Goal: Information Seeking & Learning: Find specific fact

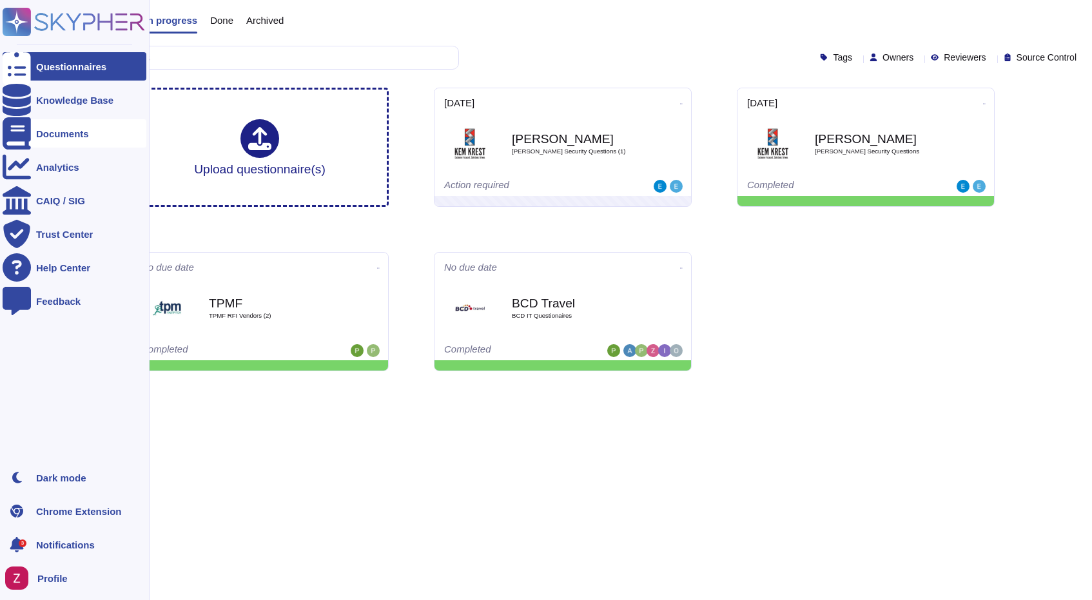
click at [64, 130] on div "Documents" at bounding box center [62, 134] width 53 height 10
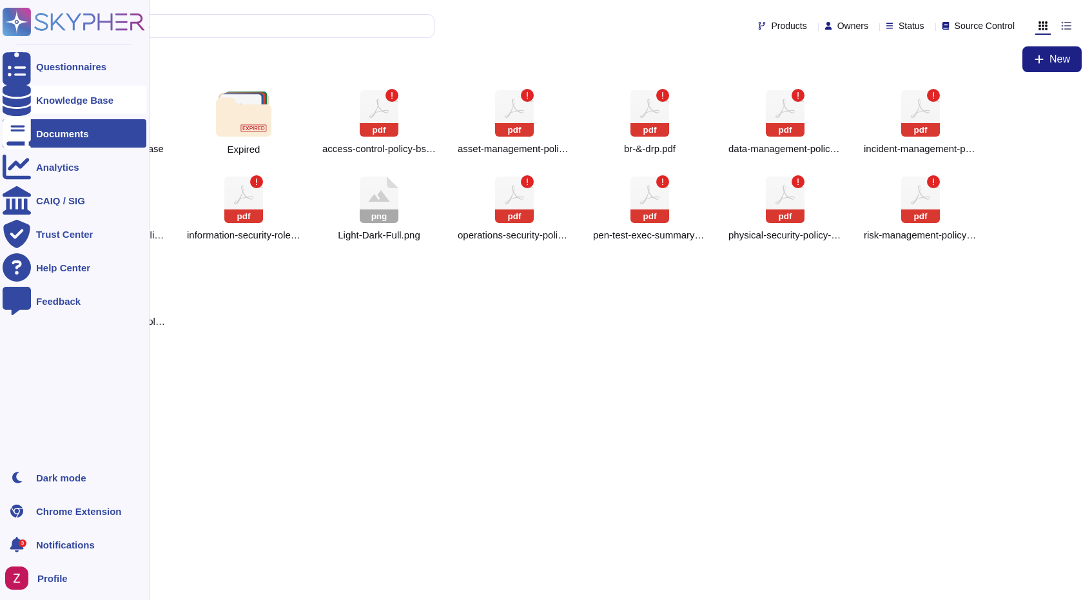
click at [78, 97] on div "Knowledge Base" at bounding box center [74, 100] width 77 height 10
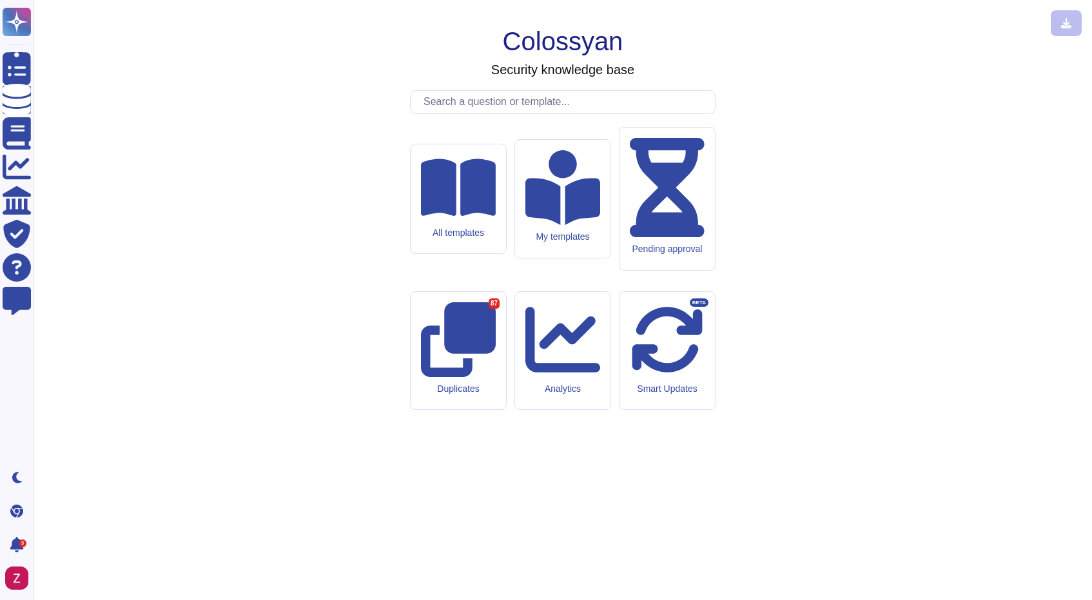
click at [441, 113] on input "text" at bounding box center [566, 102] width 298 height 23
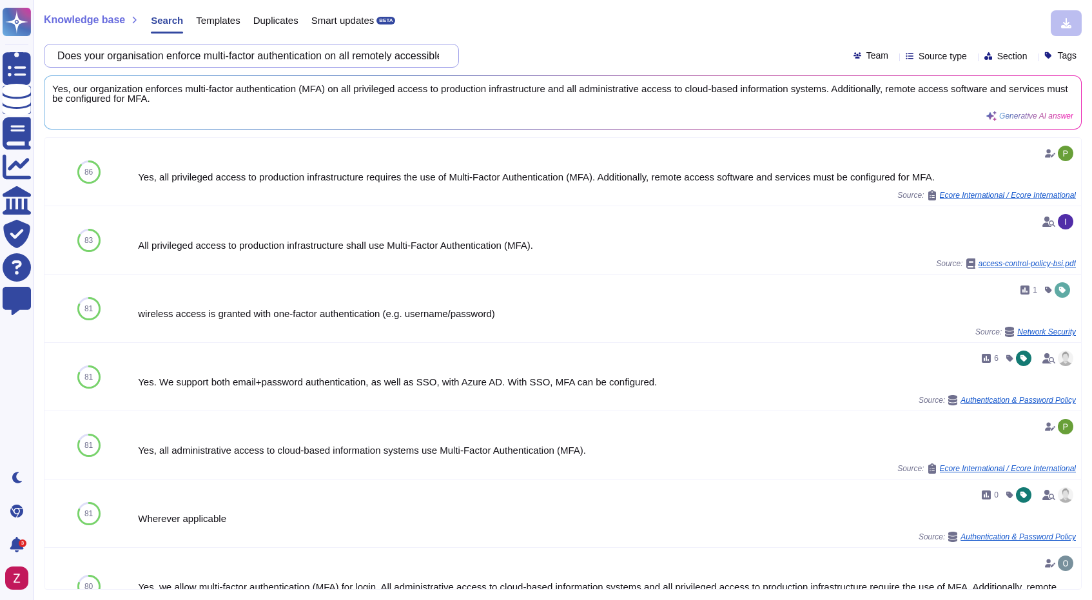
click at [231, 66] on input "Does your organisation enforce multi-factor authentication on all remotely acce…" at bounding box center [248, 55] width 394 height 23
paste input ".08.i - How many access audits does your organisation conduct each year, for re…"
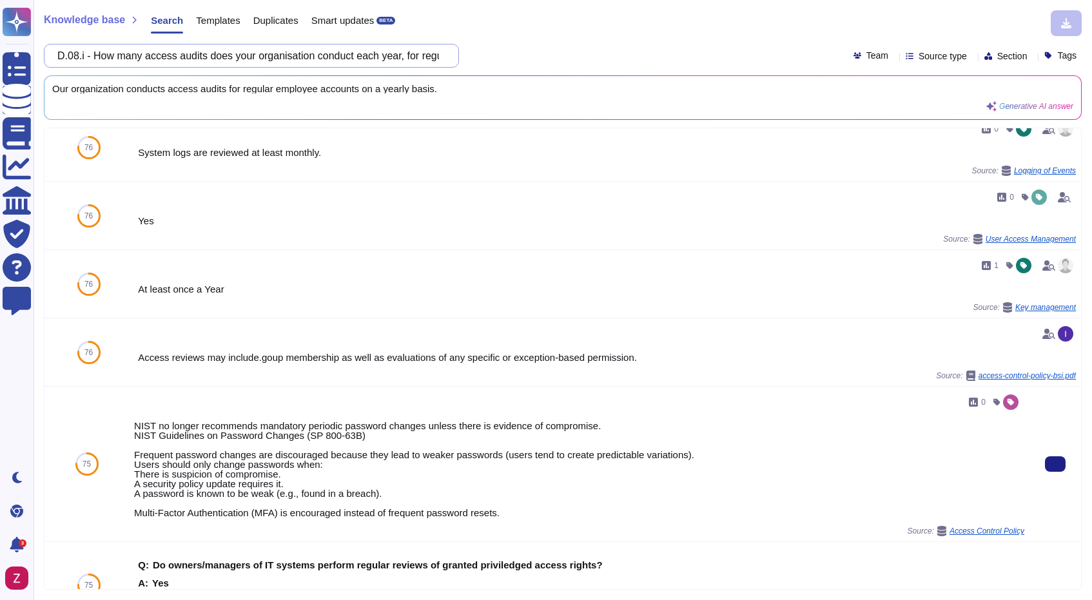
scroll to position [221, 0]
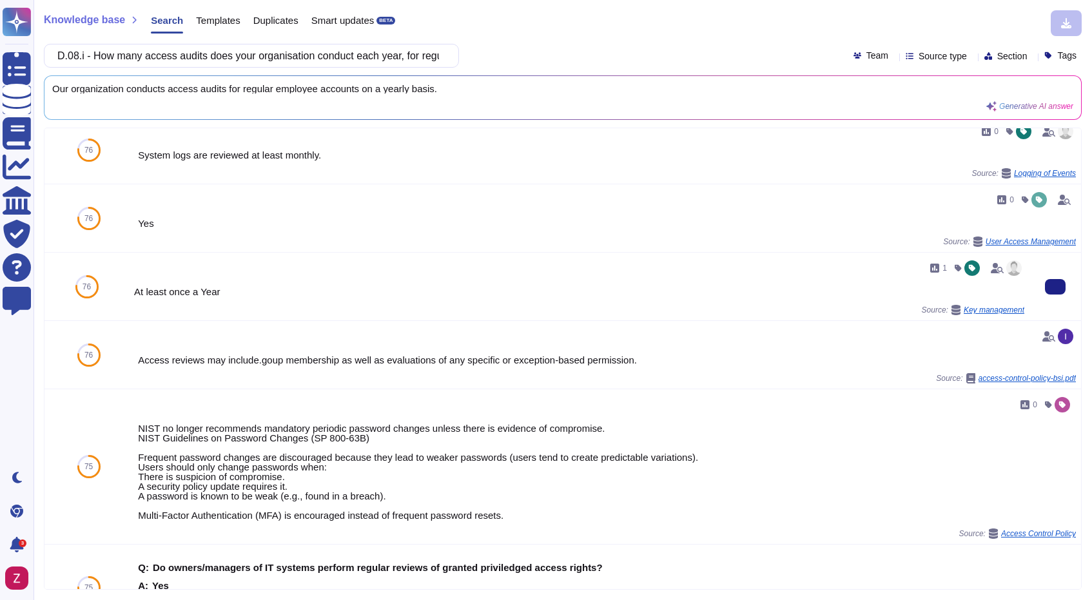
click at [334, 297] on div "1 At least once a Year Source: Key management" at bounding box center [579, 286] width 890 height 57
click at [298, 57] on input "D.08.i - How many access audits does your organisation conduct each year, for r…" at bounding box center [248, 55] width 394 height 23
paste input "9 - Does your organisation use Privileged Access Management controls to securel…"
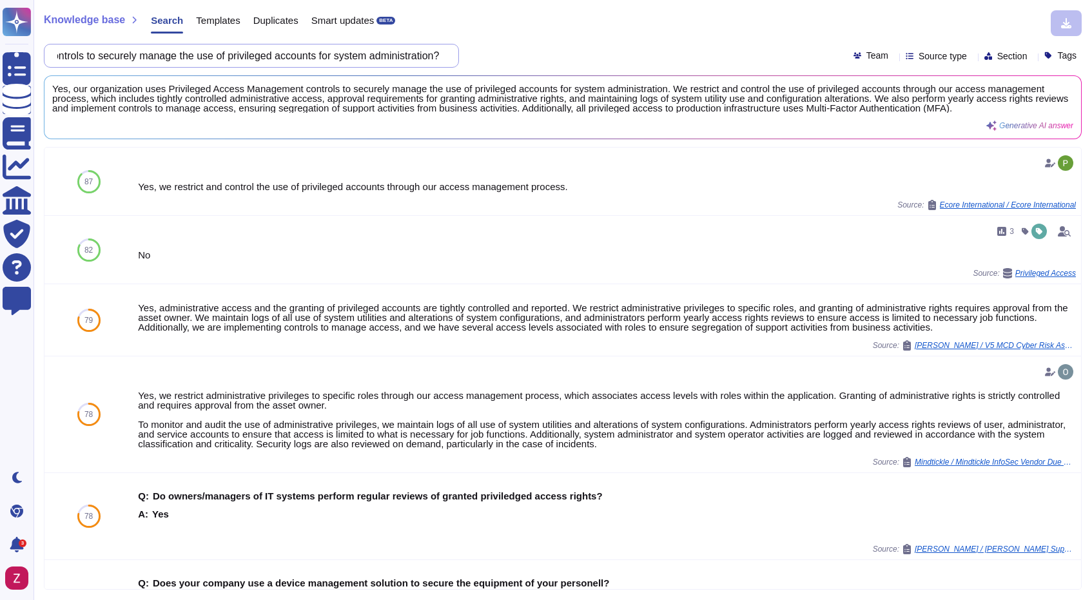
scroll to position [0, 0]
click at [264, 53] on input "D.09 - Does your organisation use Privileged Access Management controls to secu…" at bounding box center [248, 55] width 394 height 23
paste input "10 - Do all of your organisations systems automatically lock after a short peri…"
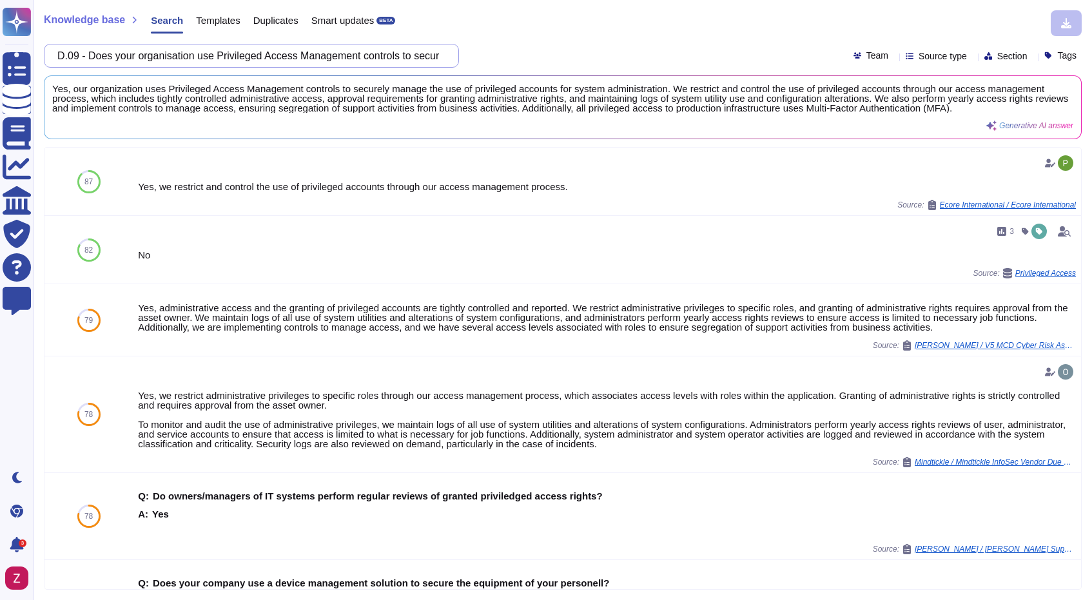
scroll to position [0, 205]
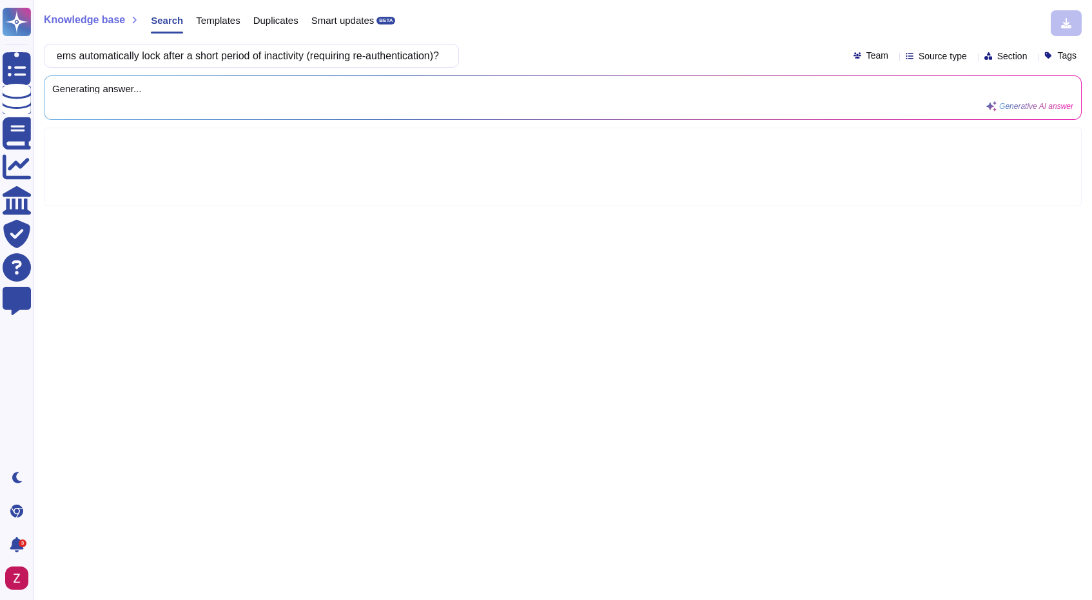
click at [578, 54] on div "D.10 - Do all of your organisations systems automatically lock after a short pe…" at bounding box center [563, 56] width 1038 height 24
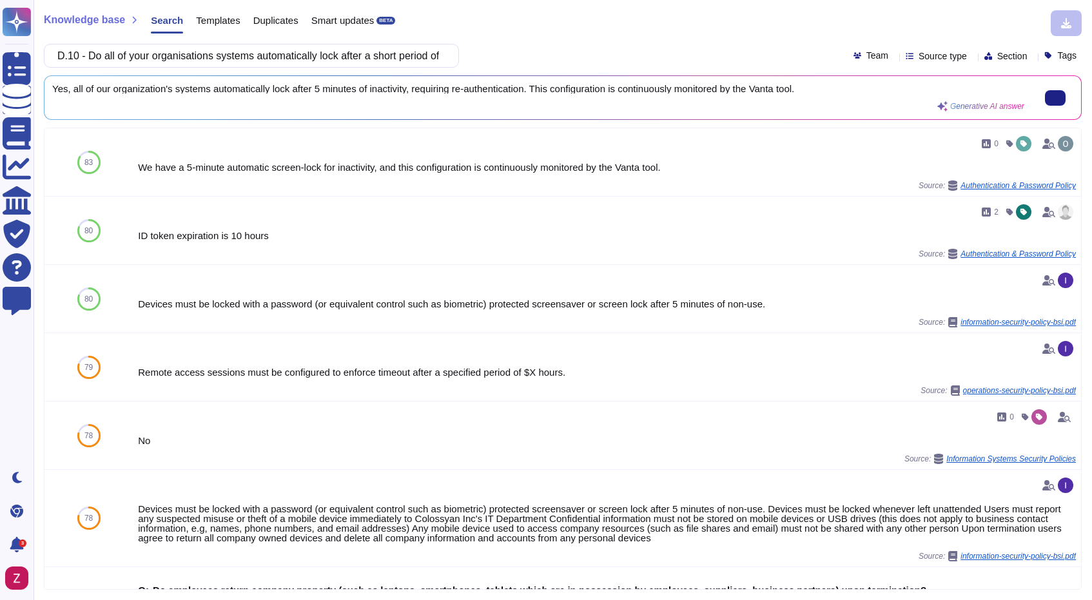
click at [270, 100] on div "Yes, all of our organization's systems automatically lock after 5 minutes of in…" at bounding box center [538, 98] width 972 height 28
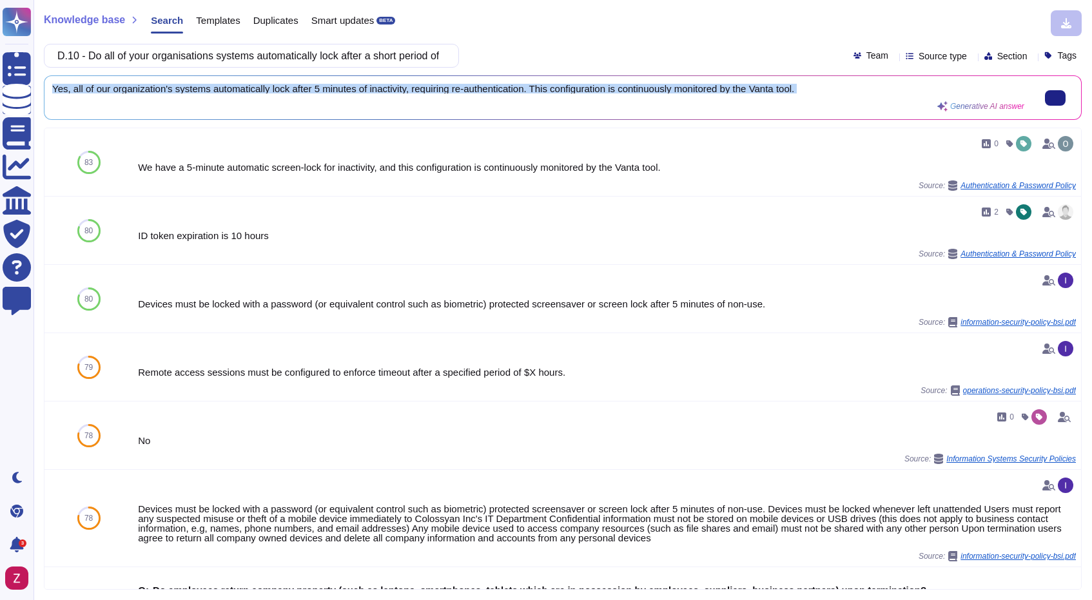
click at [270, 100] on div "Yes, all of our organization's systems automatically lock after 5 minutes of in…" at bounding box center [538, 98] width 972 height 28
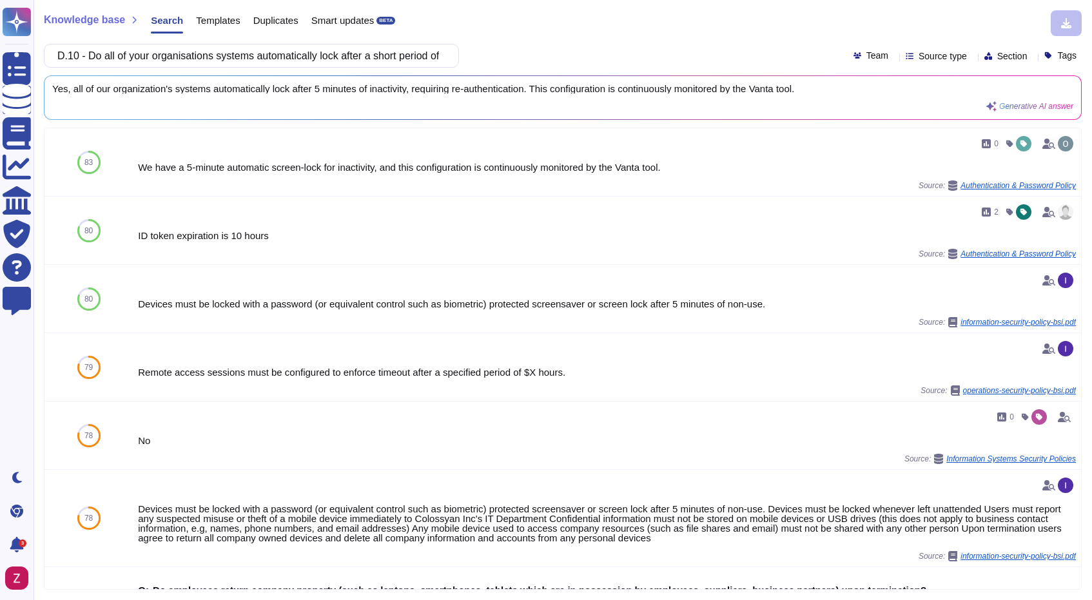
click at [270, 70] on div "Knowledge base Search Templates Duplicates Smart updates BETA D.10 - Do all of …" at bounding box center [563, 300] width 1058 height 600
click at [307, 49] on input "D.10 - Do all of your organisations systems automatically lock after a short pe…" at bounding box center [248, 55] width 394 height 23
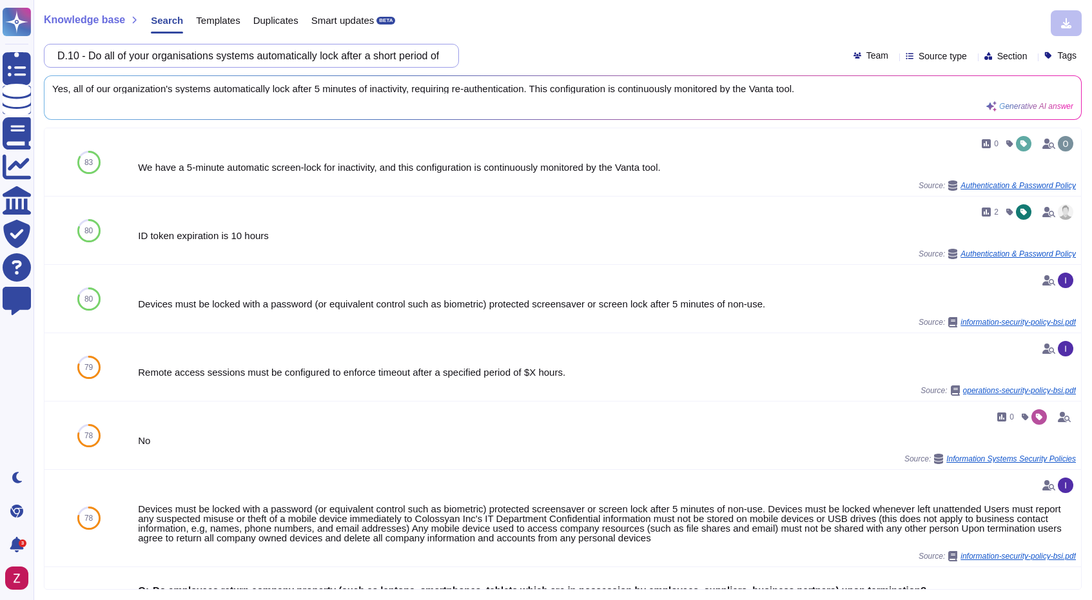
paste input "2 - Has your organisation disabled auto-run on all of its Microsoft Windows bas…"
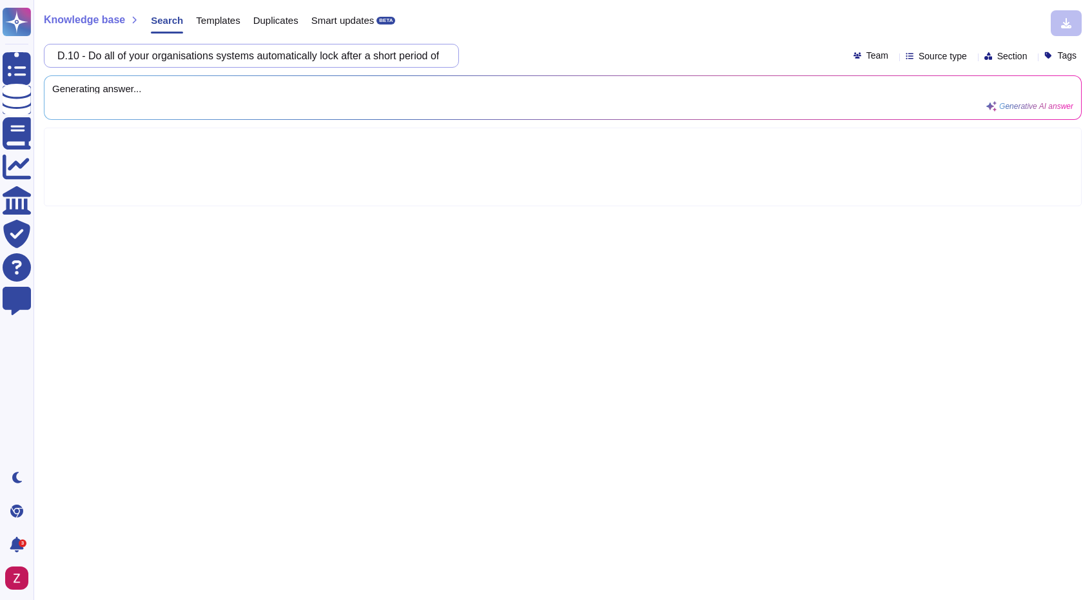
scroll to position [0, 82]
click at [527, 49] on div "D.12 - Has your organisation disabled auto-run on all of its Microsoft Windows …" at bounding box center [563, 56] width 1038 height 24
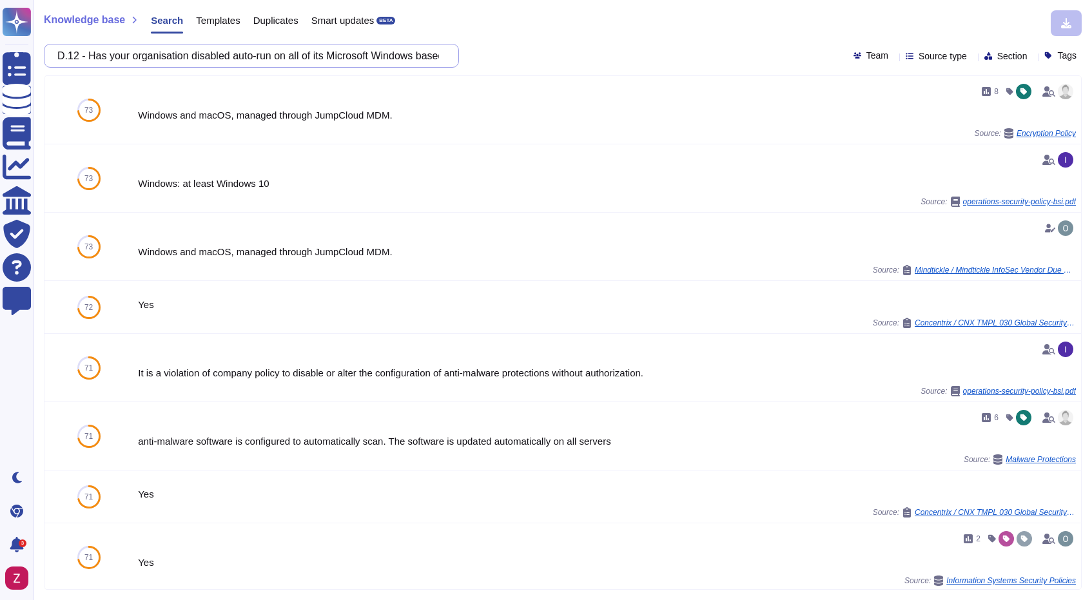
click at [227, 59] on input "D.12 - Has your organisation disabled auto-run on all of its Microsoft Windows …" at bounding box center [248, 55] width 394 height 23
paste input "oes your product include Tracking Tools? This includes any code, software, tool…"
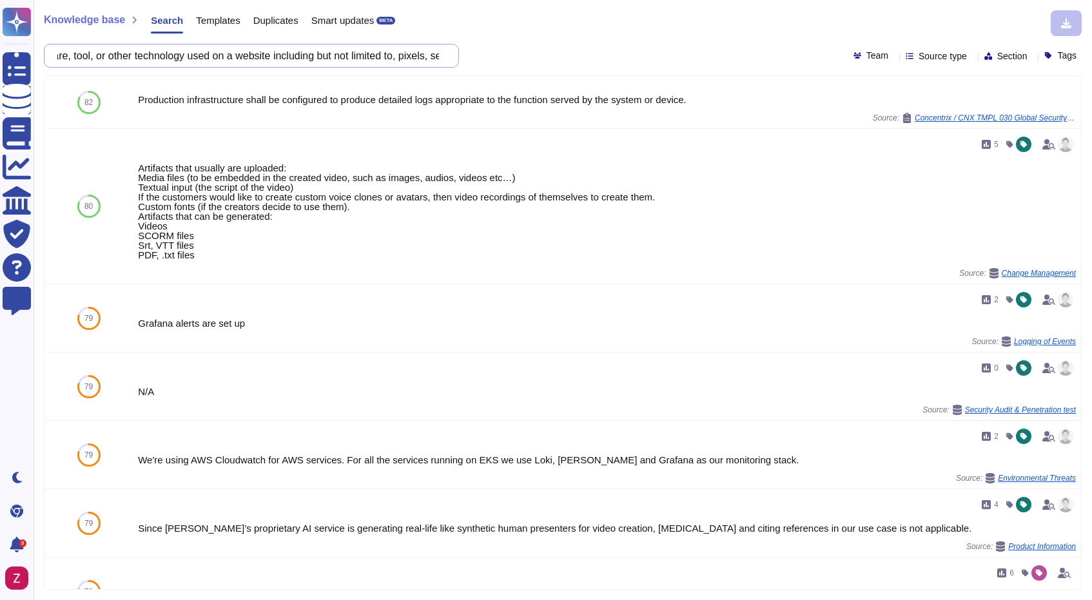
scroll to position [0, 950]
drag, startPoint x: 270, startPoint y: 54, endPoint x: 531, endPoint y: 54, distance: 261.0
click at [531, 55] on div "Does your product include Tracking Tools? This includes any code, software, too…" at bounding box center [563, 56] width 1038 height 24
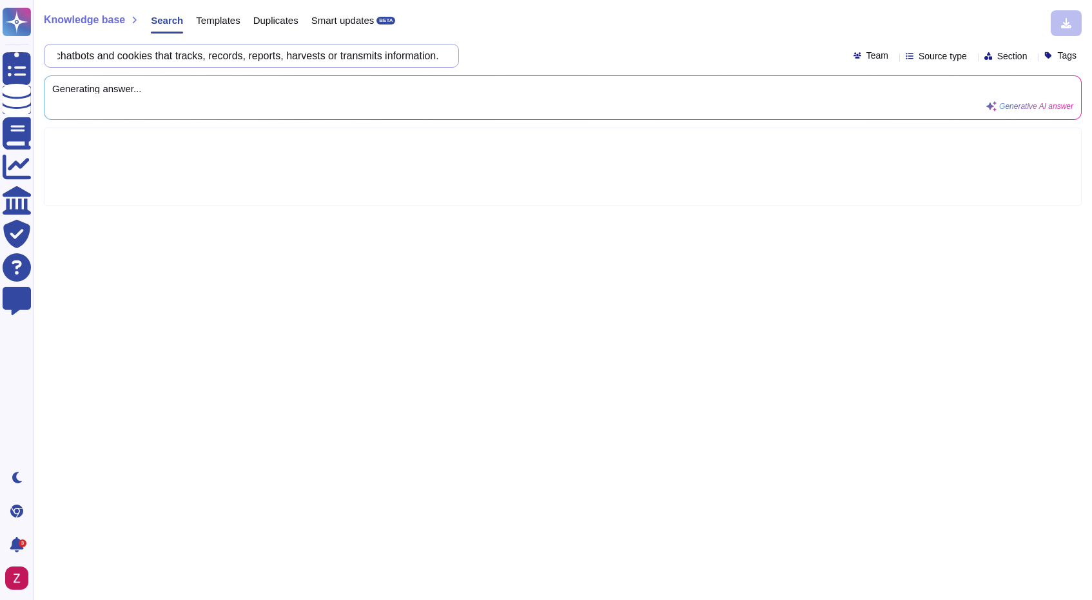
scroll to position [0, 0]
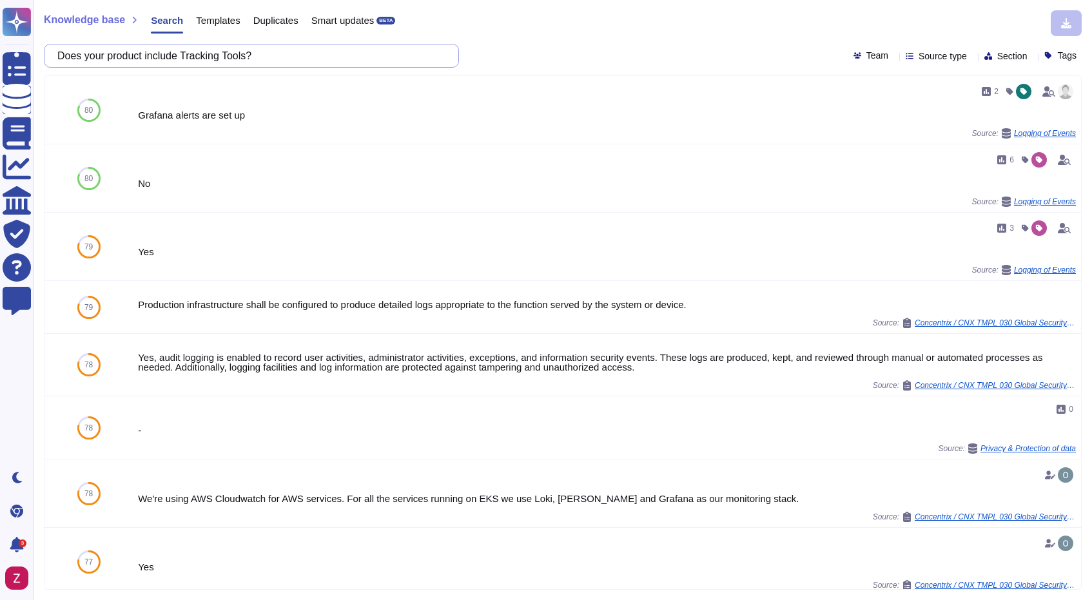
click at [284, 52] on input "Does your product include Tracking Tools?" at bounding box center [248, 55] width 394 height 23
paste input "This includes any code, software, tool, or other technology used on a website i…"
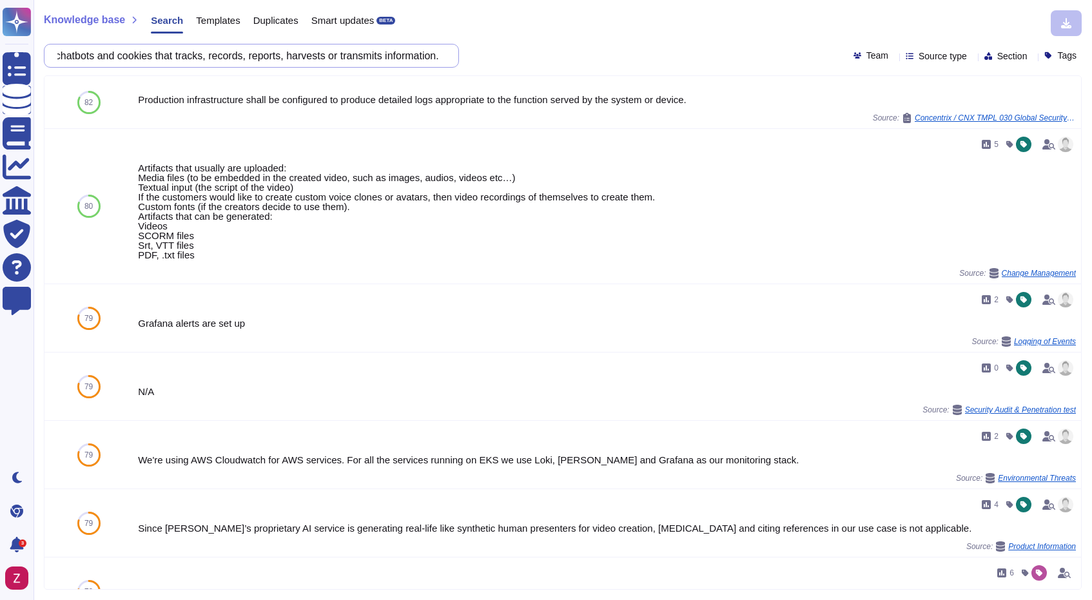
click at [160, 59] on input "Does your product include Tracking Tools? This includes any code, software, too…" at bounding box center [248, 55] width 394 height 23
drag, startPoint x: 266, startPoint y: 53, endPoint x: 503, endPoint y: 53, distance: 236.5
click at [503, 53] on div "Does your product include Tracking Tools? This includes any code, software, too…" at bounding box center [563, 56] width 1038 height 24
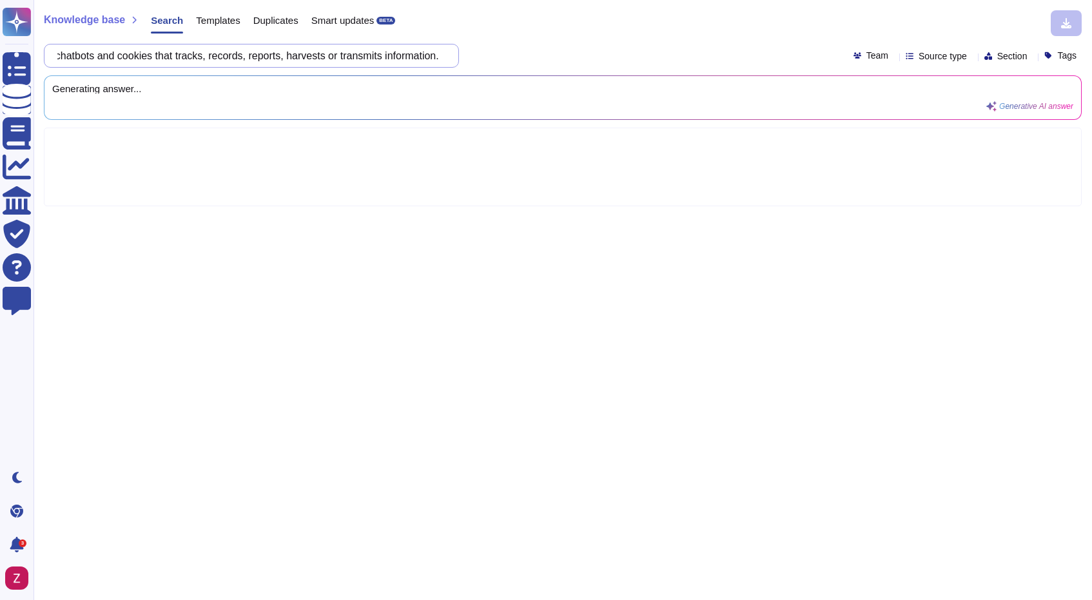
scroll to position [0, 0]
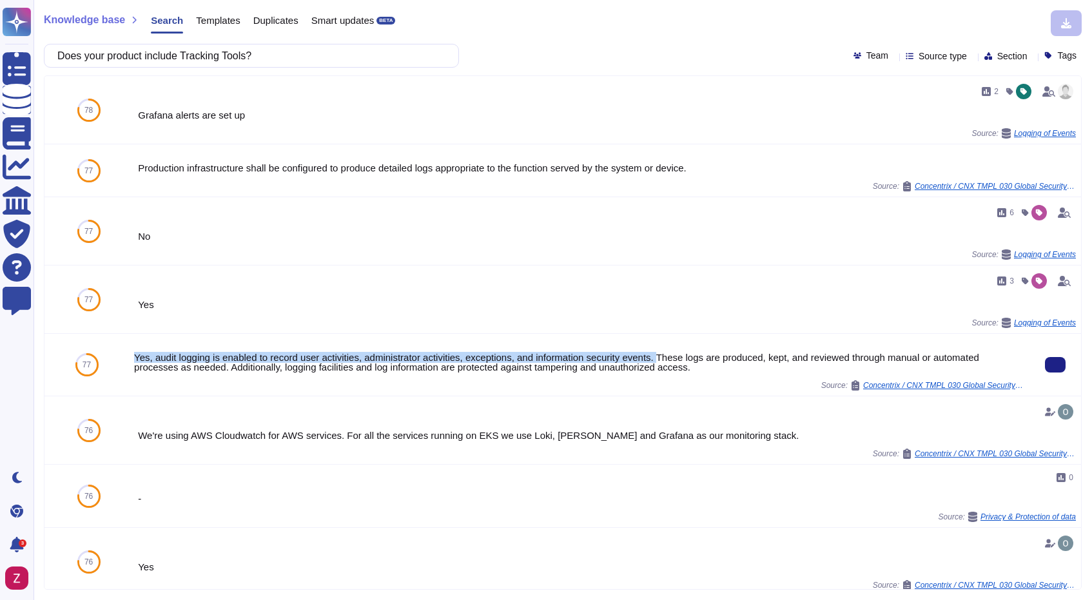
drag, startPoint x: 135, startPoint y: 356, endPoint x: 676, endPoint y: 358, distance: 540.7
click at [676, 358] on div "Yes, audit logging is enabled to record user activities, administrator activiti…" at bounding box center [579, 362] width 890 height 19
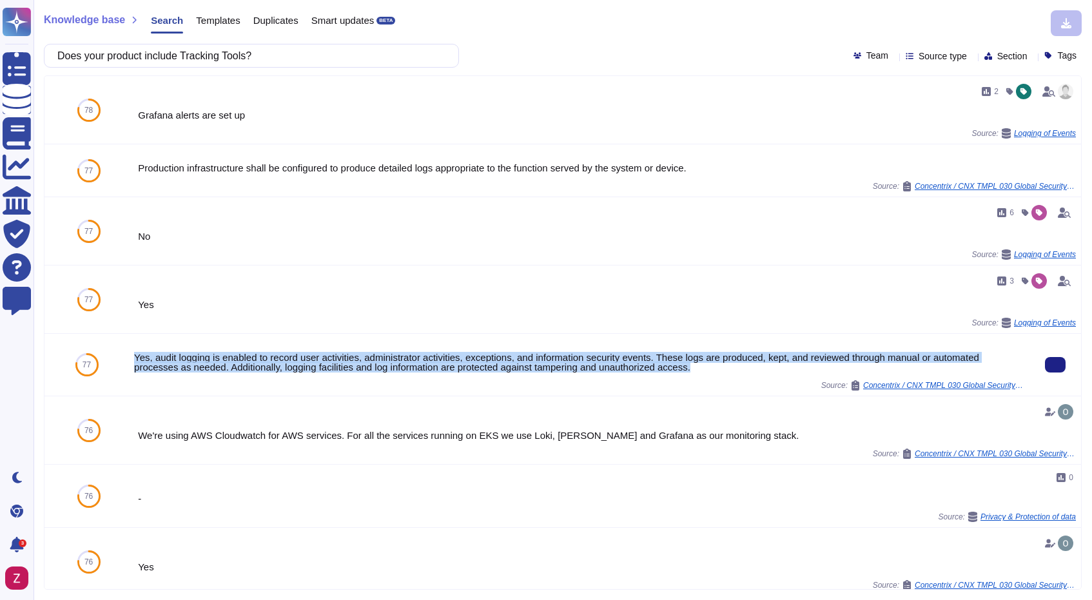
drag, startPoint x: 719, startPoint y: 370, endPoint x: 130, endPoint y: 357, distance: 588.6
click at [130, 357] on div "Yes, audit logging is enabled to record user activities, administrator activiti…" at bounding box center [579, 365] width 900 height 62
copy div "Yes, audit logging is enabled to record user activities, administrator activiti…"
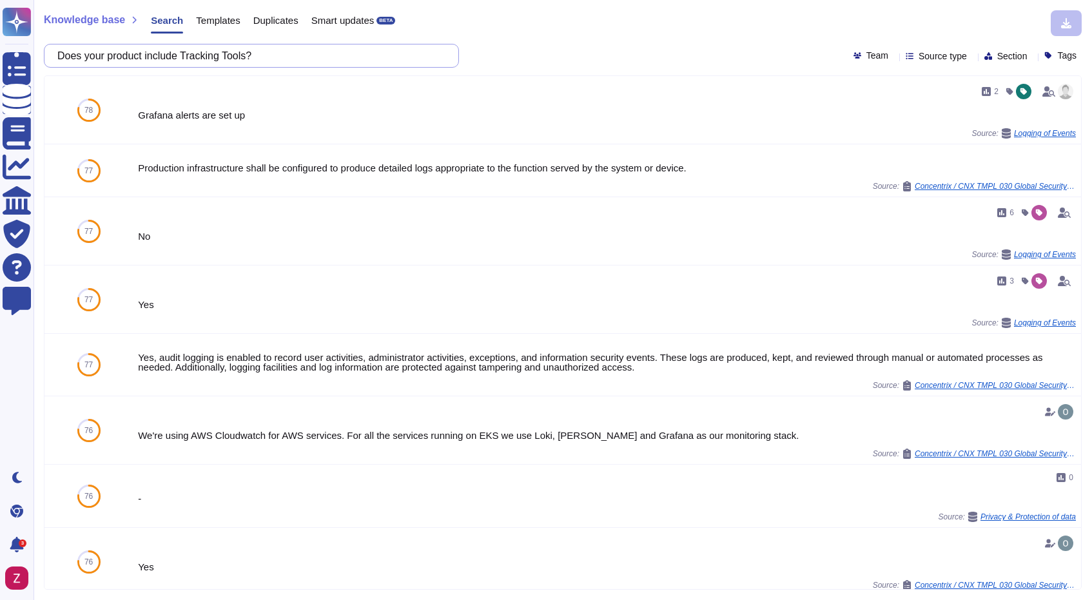
drag, startPoint x: 198, startPoint y: 52, endPoint x: 65, endPoint y: 52, distance: 132.8
click at [65, 52] on input "Does your product include Tracking Tools?" at bounding box center [248, 55] width 394 height 23
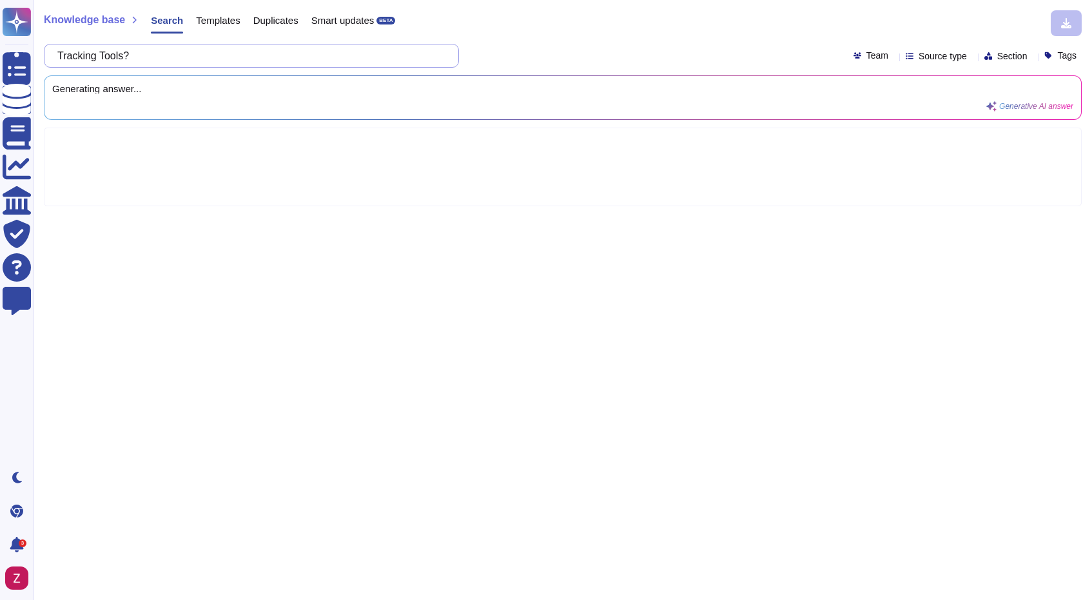
click at [169, 56] on input "Tracking Tools?" at bounding box center [248, 55] width 394 height 23
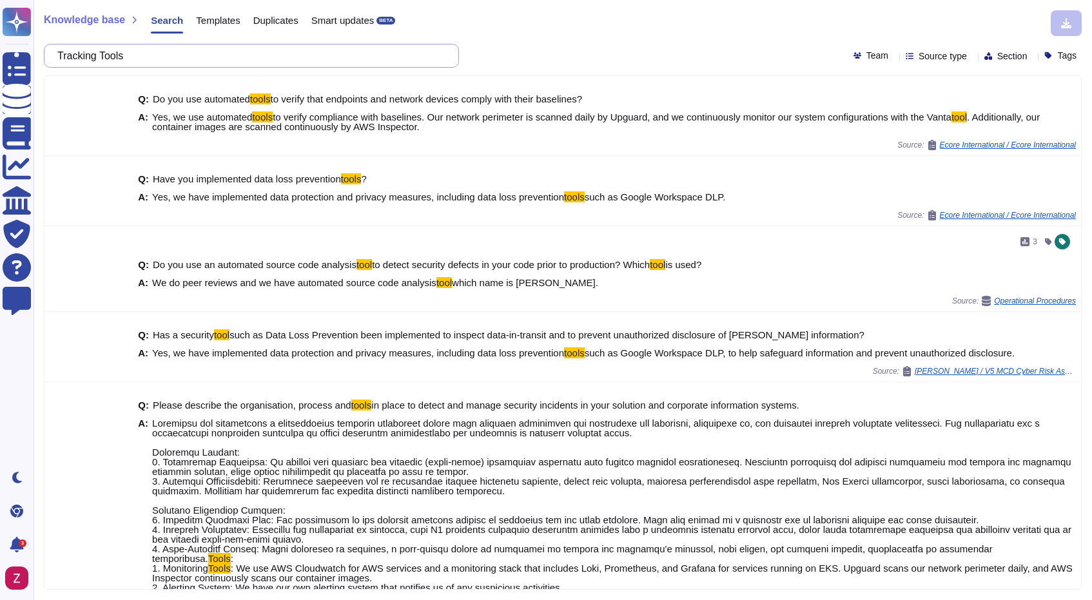
click at [126, 54] on input "Tracking Tools" at bounding box center [248, 55] width 394 height 23
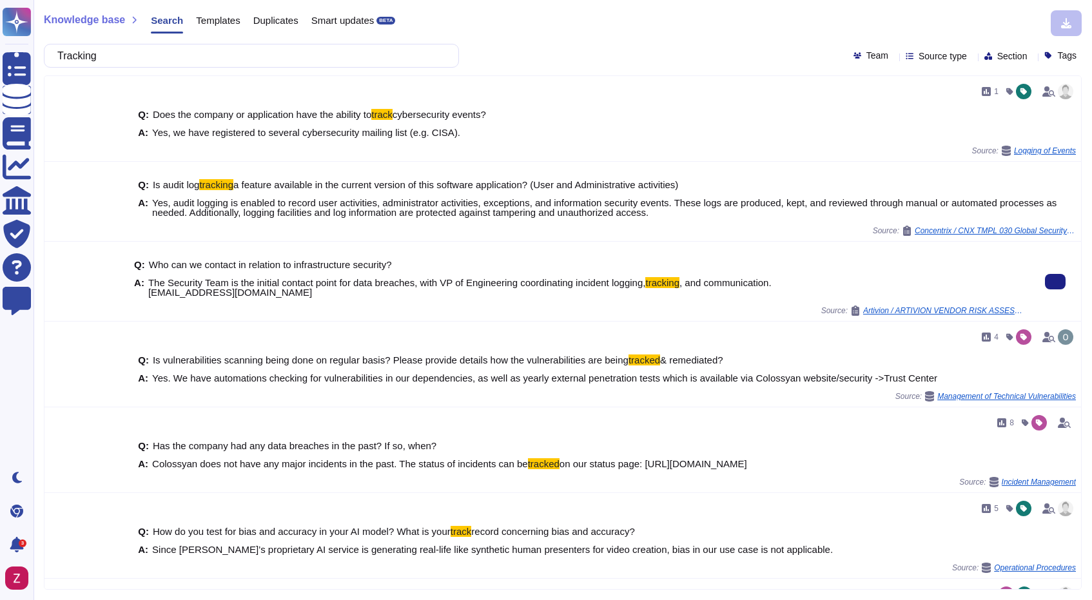
type input "Tracking"
